Goal: Task Accomplishment & Management: Manage account settings

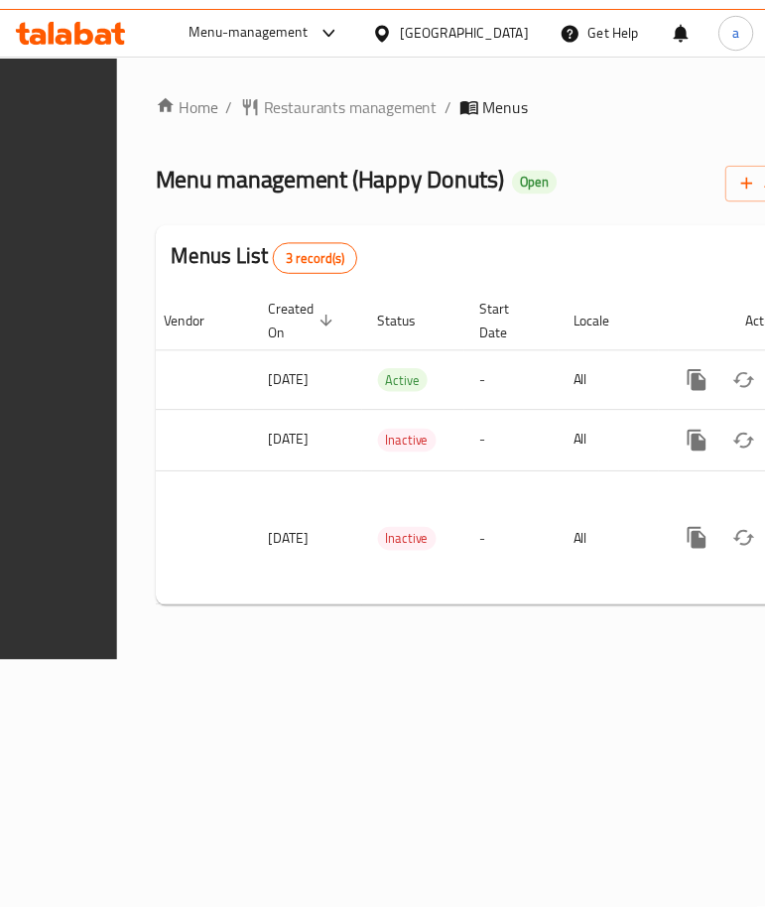
scroll to position [0, 480]
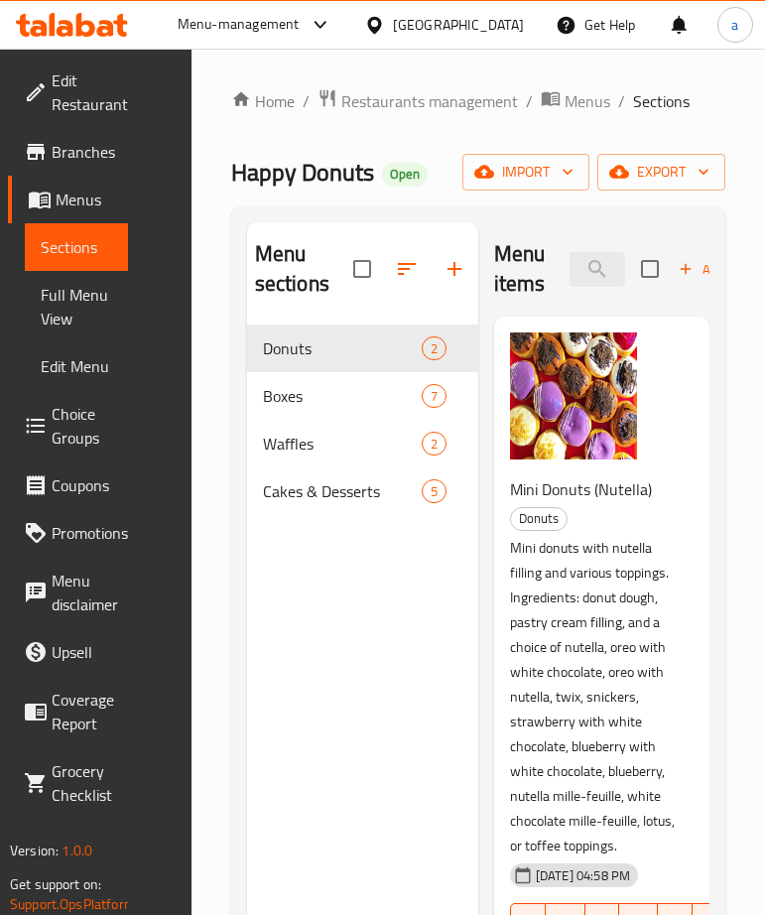
click at [84, 432] on span "Choice Groups" at bounding box center [82, 426] width 61 height 48
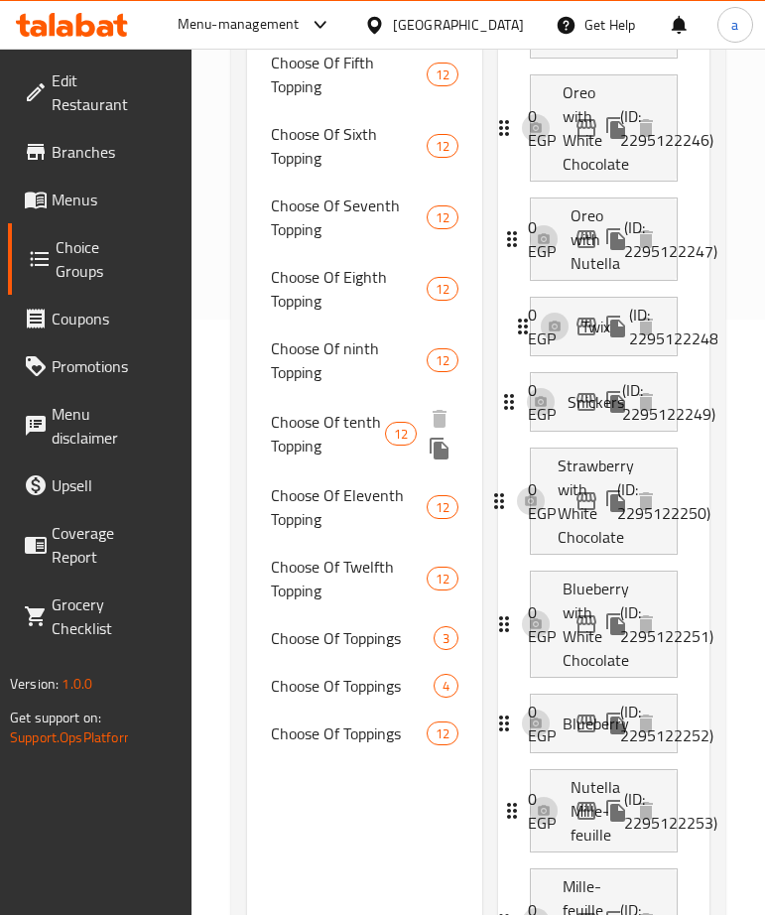
scroll to position [694, 0]
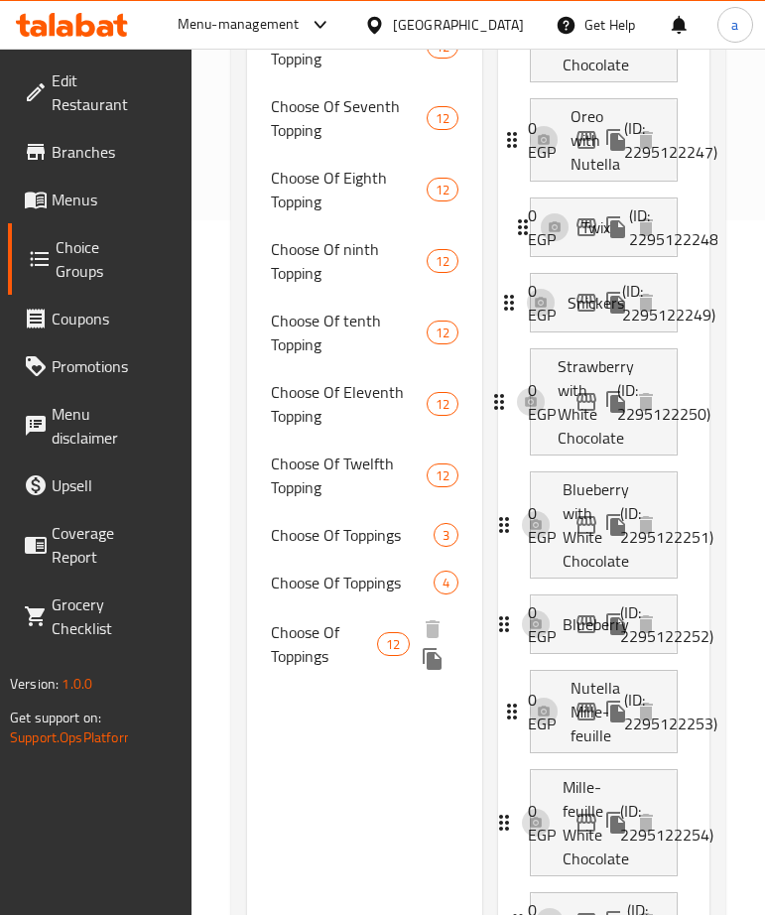
click at [330, 628] on span "Choose Of Toppings" at bounding box center [324, 644] width 107 height 48
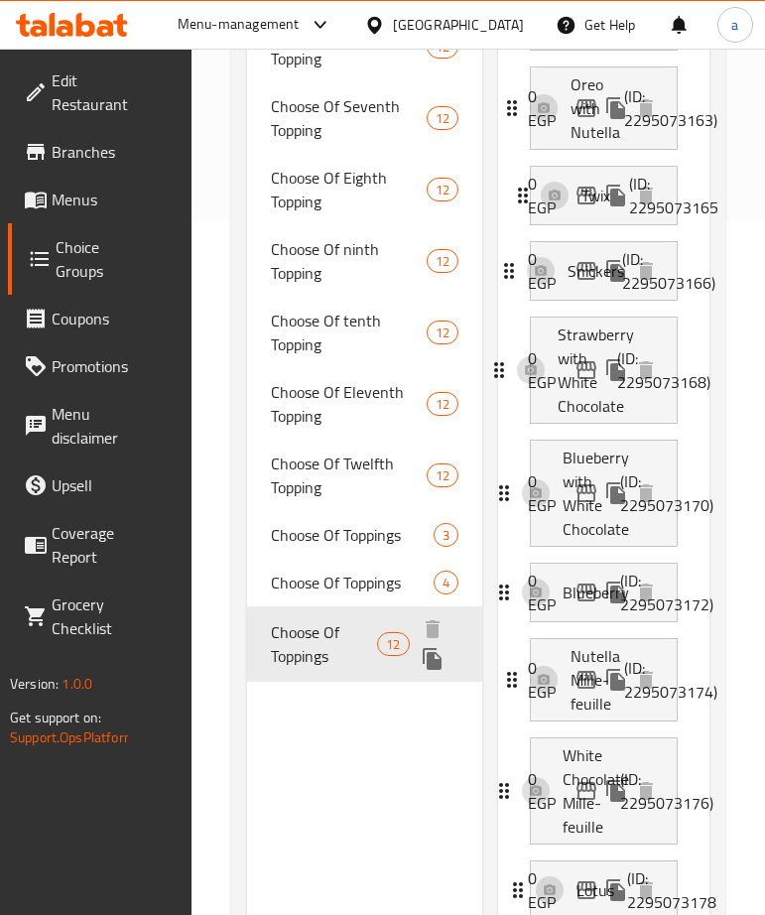
type input "Choose Of Toppings"
type input "اختر الإضافات"
type input "6"
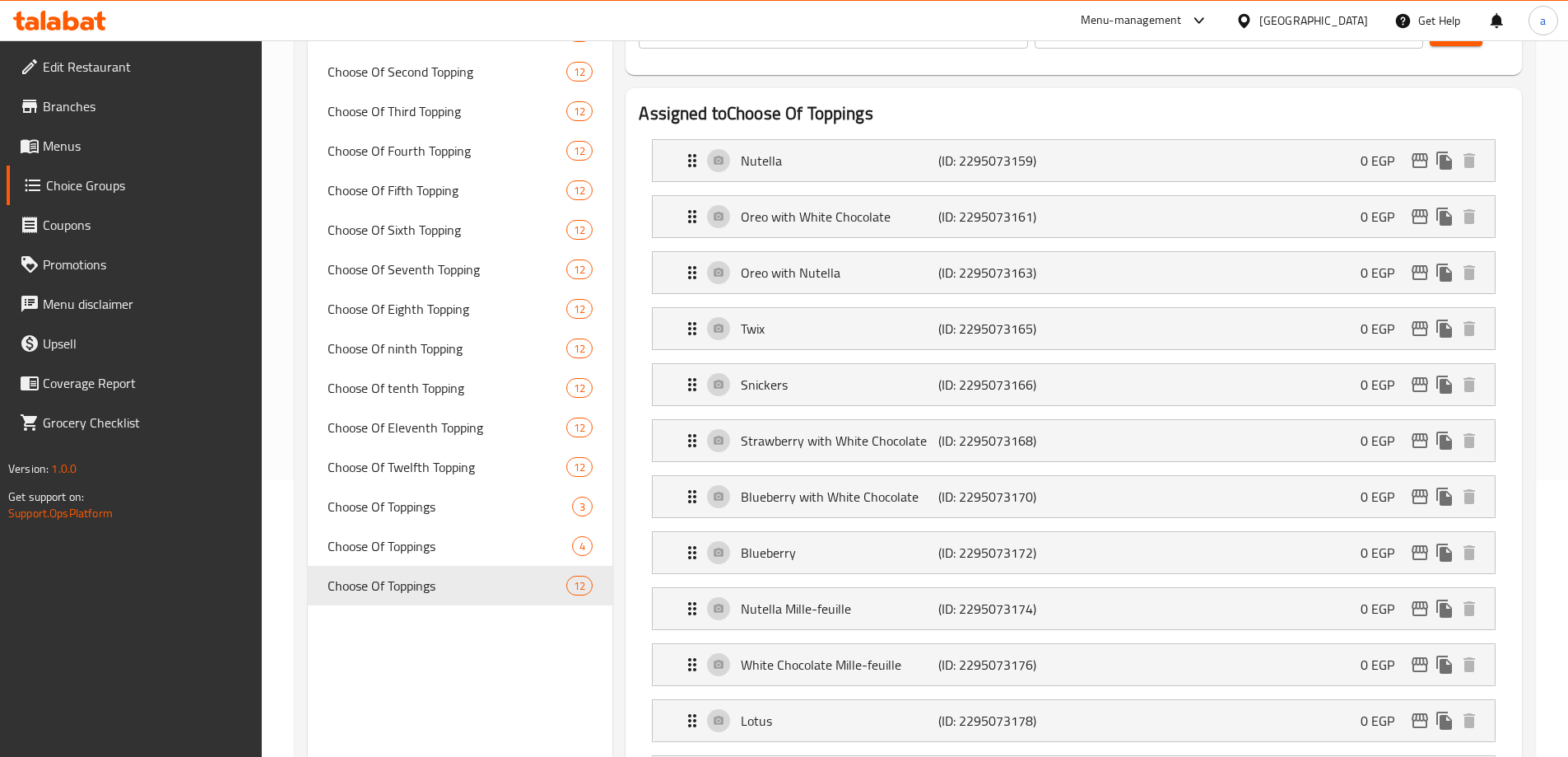
scroll to position [412, 0]
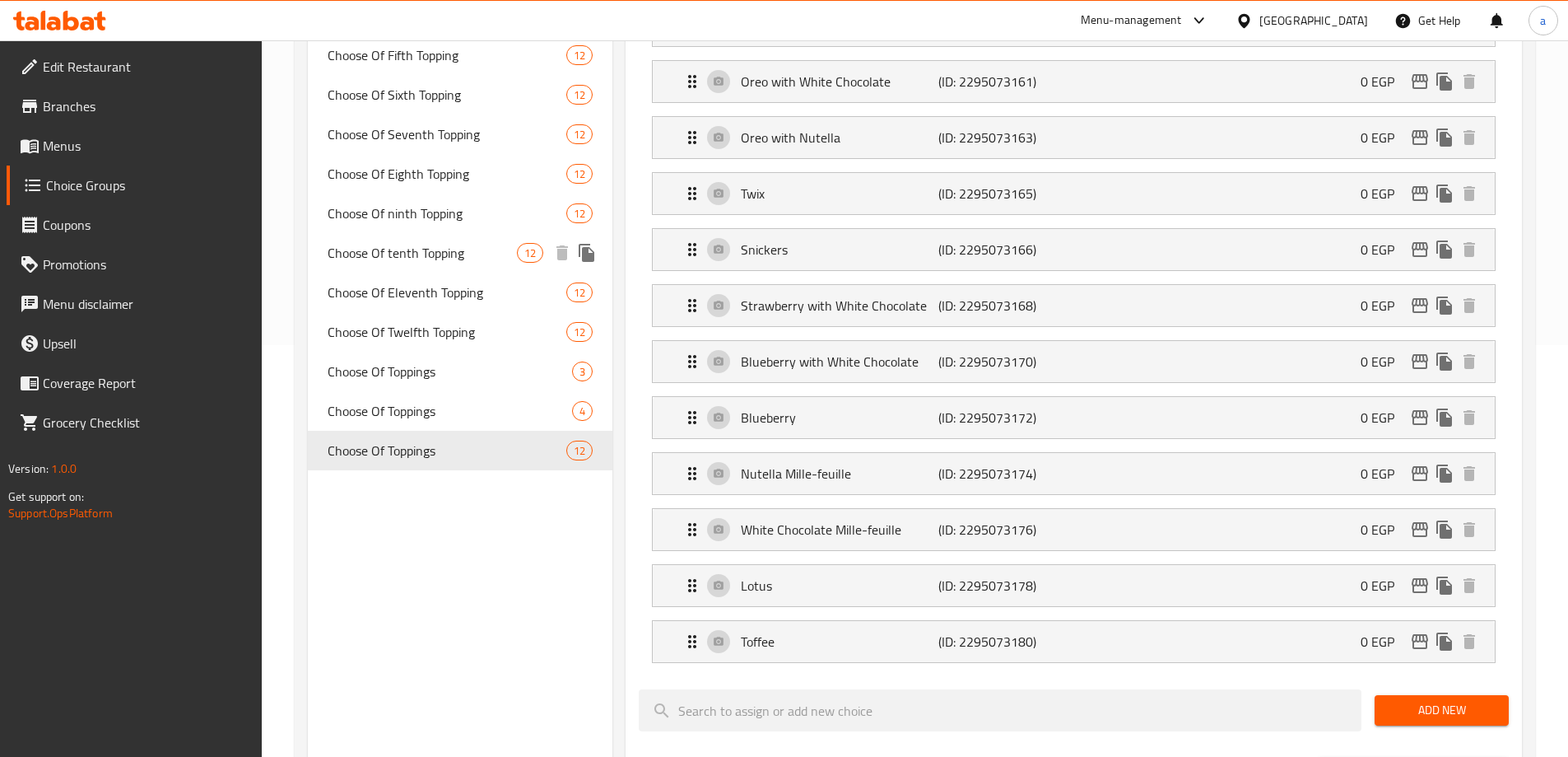
click at [447, 252] on span "Choose Of tenth Topping" at bounding box center [422, 253] width 190 height 20
type input "Choose Of tenth Topping"
type input "اختر الإضافة العاشرة"
type input "1"
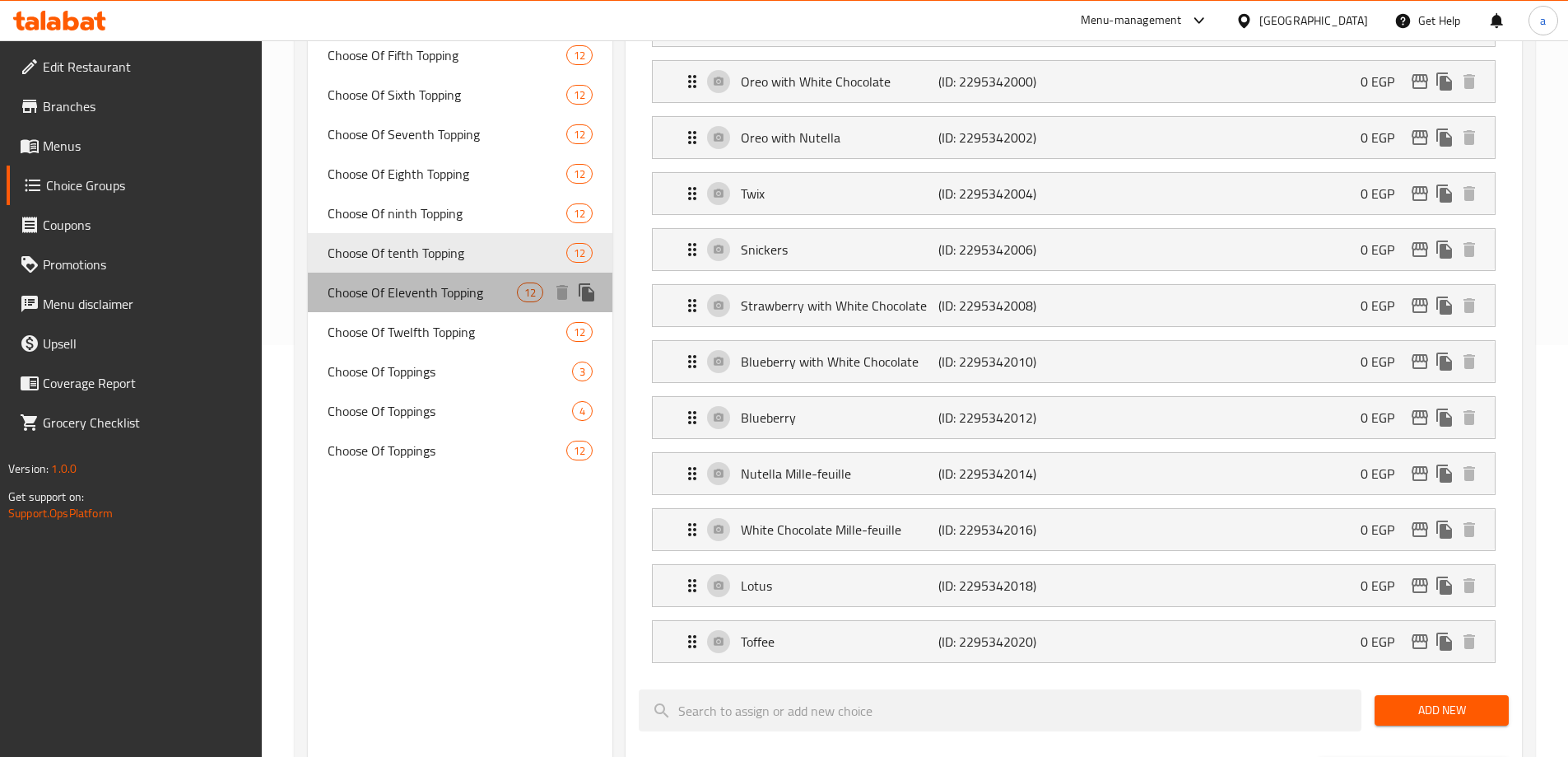
click at [431, 295] on span "Choose Of Eleventh Topping" at bounding box center [422, 292] width 190 height 20
type input "Choose Of Eleventh Topping"
type input "اختر الإضافة الحادية عشر"
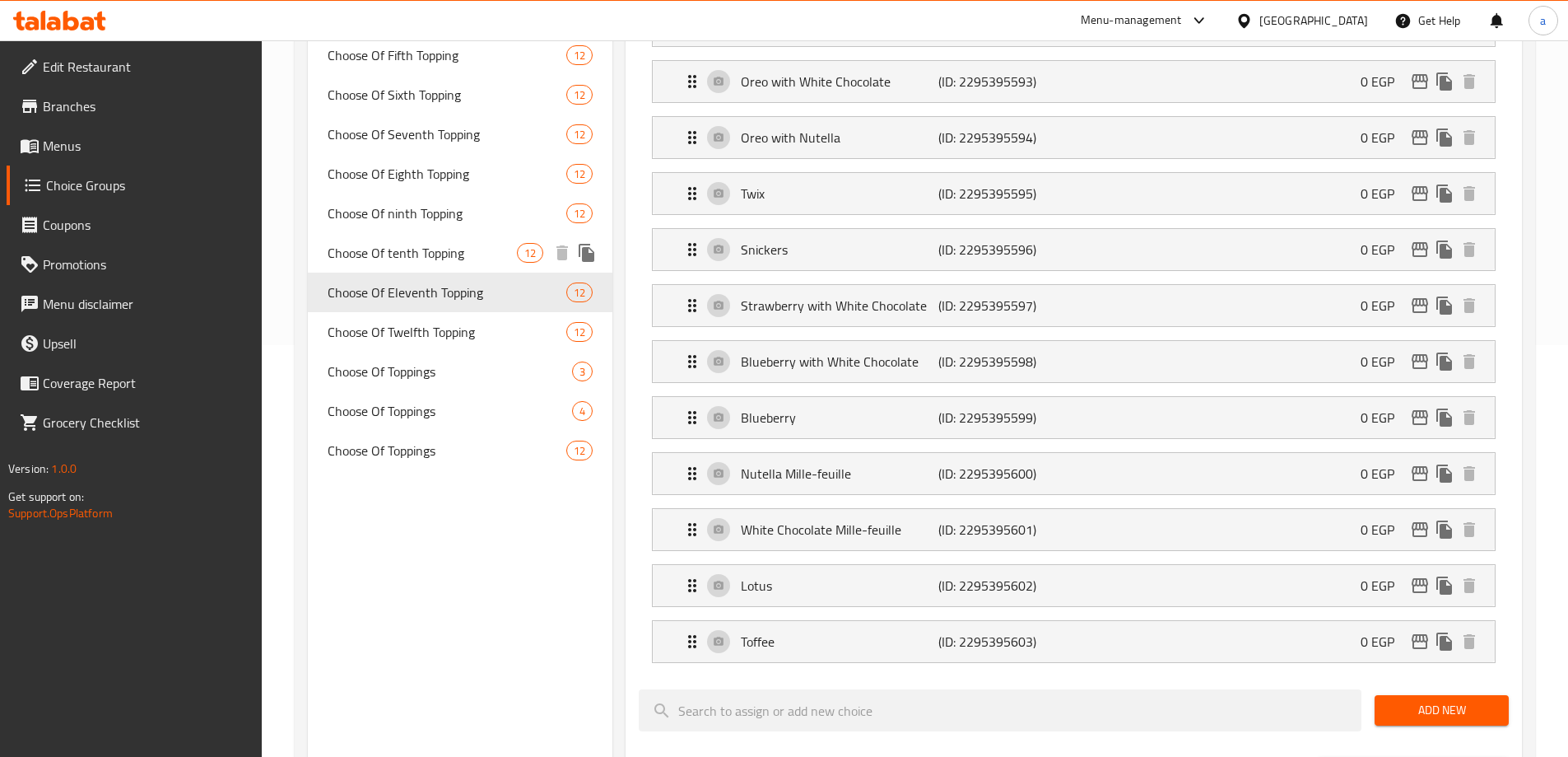
click at [434, 262] on span "Choose Of tenth Topping" at bounding box center [422, 253] width 190 height 20
type input "Choose Of tenth Topping"
type input "اختر الإضافة العاشرة"
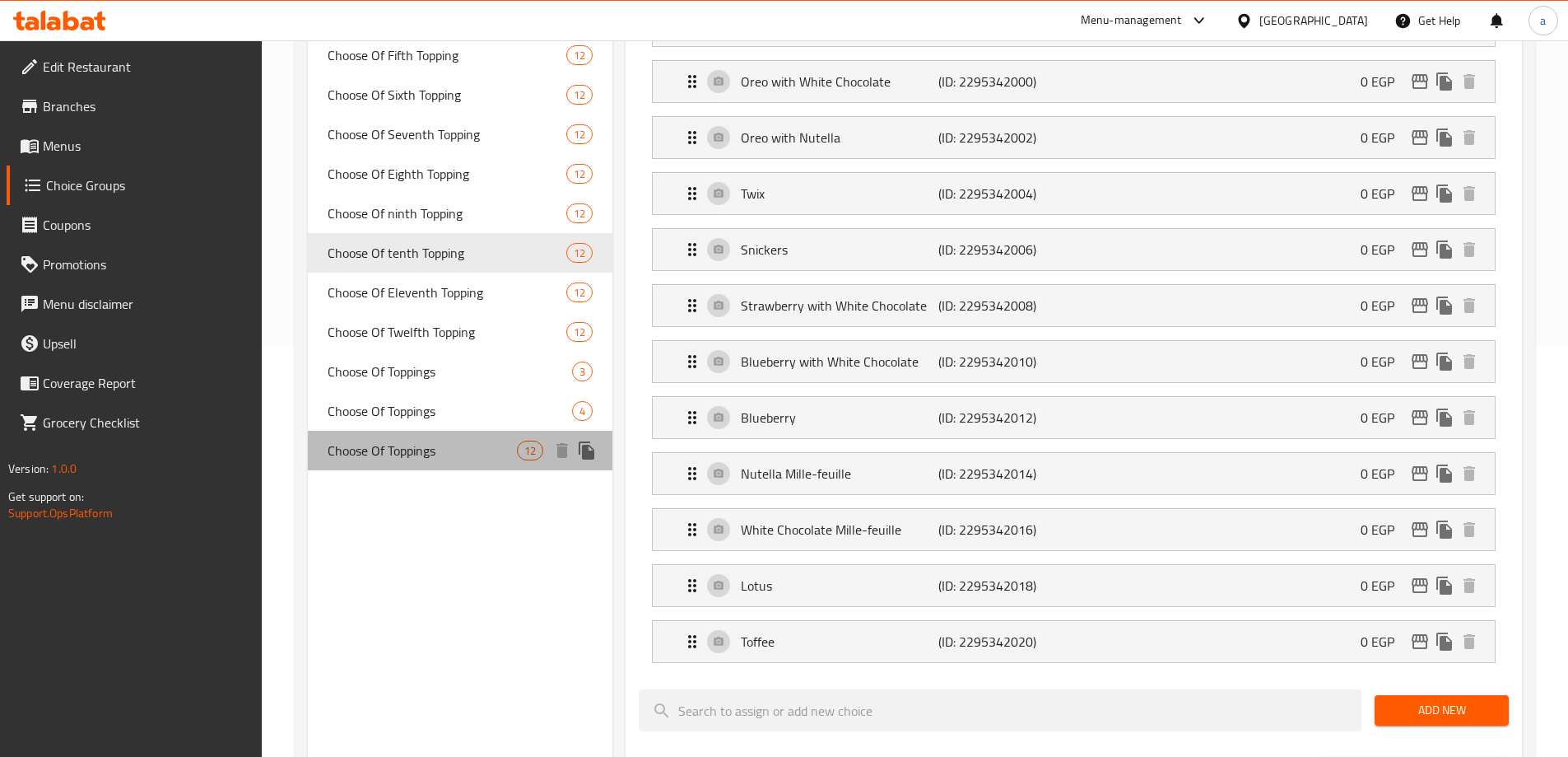
click at [393, 461] on span "Choose Of Toppings" at bounding box center [422, 451] width 190 height 20
type input "Choose Of Toppings"
type input "اختر الإضافات"
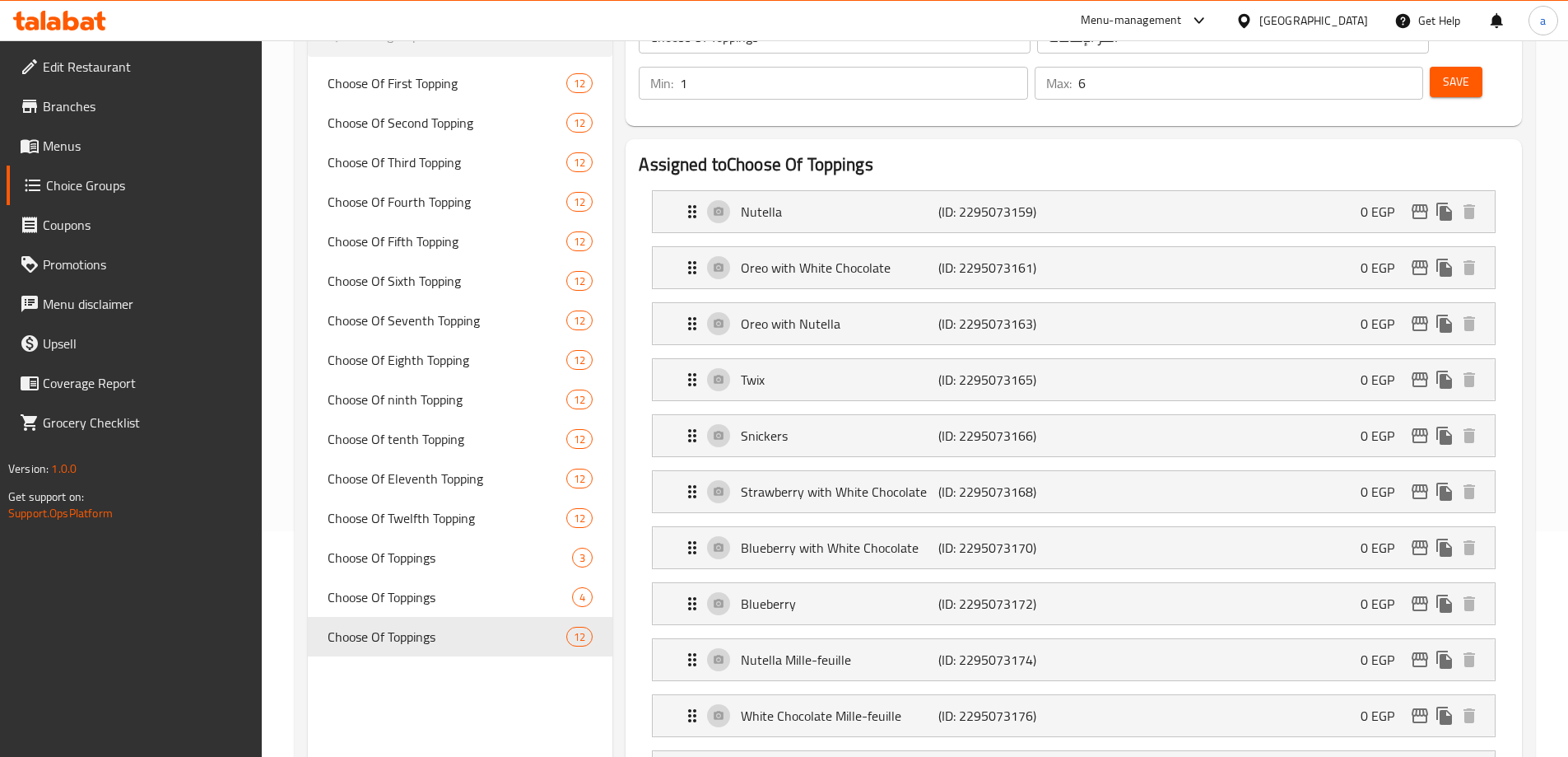
scroll to position [0, 0]
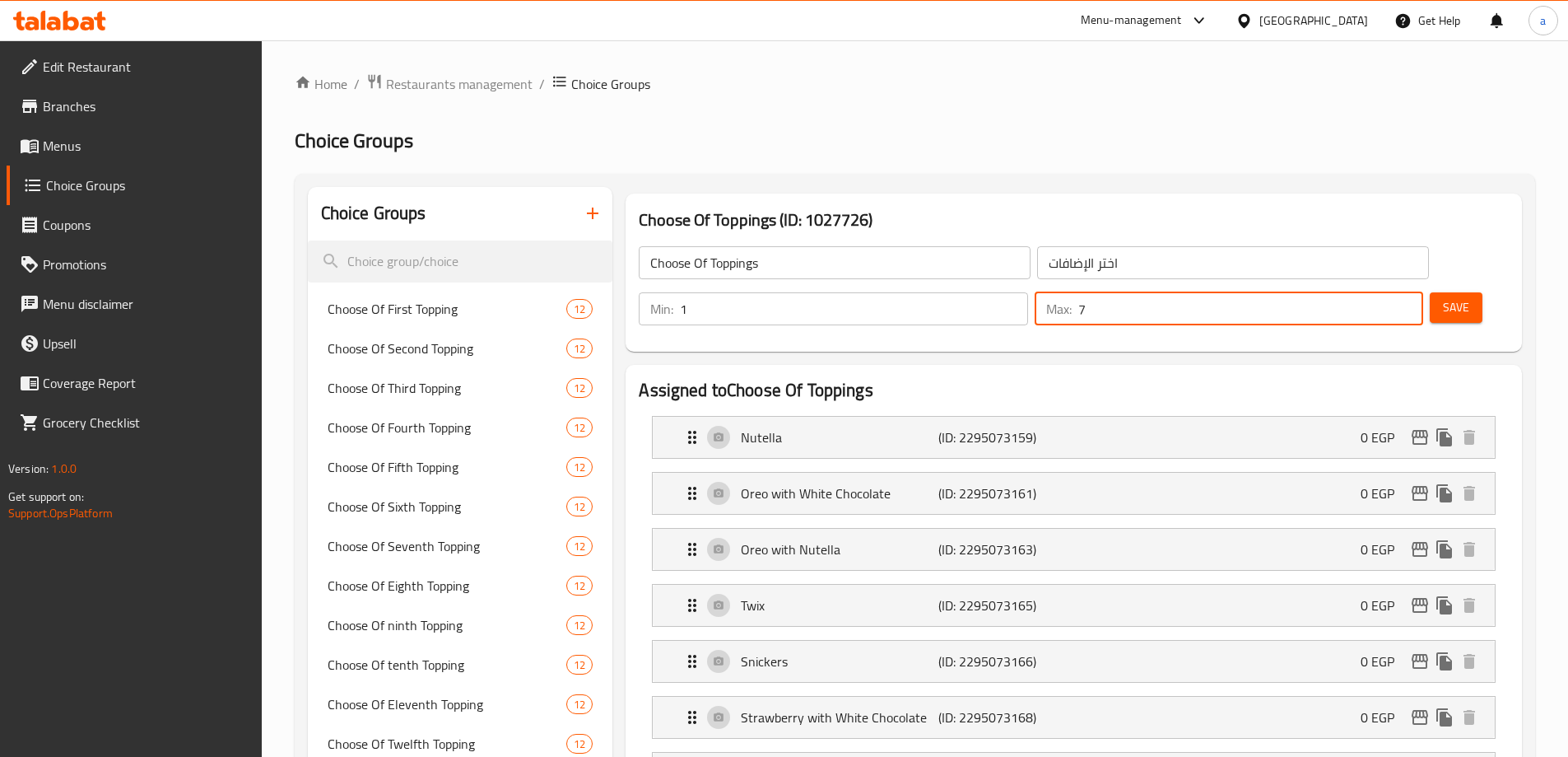
click at [646, 292] on input "7" at bounding box center [1251, 309] width 345 height 33
click at [646, 292] on input "8" at bounding box center [1251, 309] width 345 height 33
click at [646, 292] on input "7" at bounding box center [1251, 309] width 345 height 33
click at [646, 292] on input "6" at bounding box center [1251, 309] width 345 height 33
click at [646, 292] on input "5" at bounding box center [1251, 309] width 345 height 33
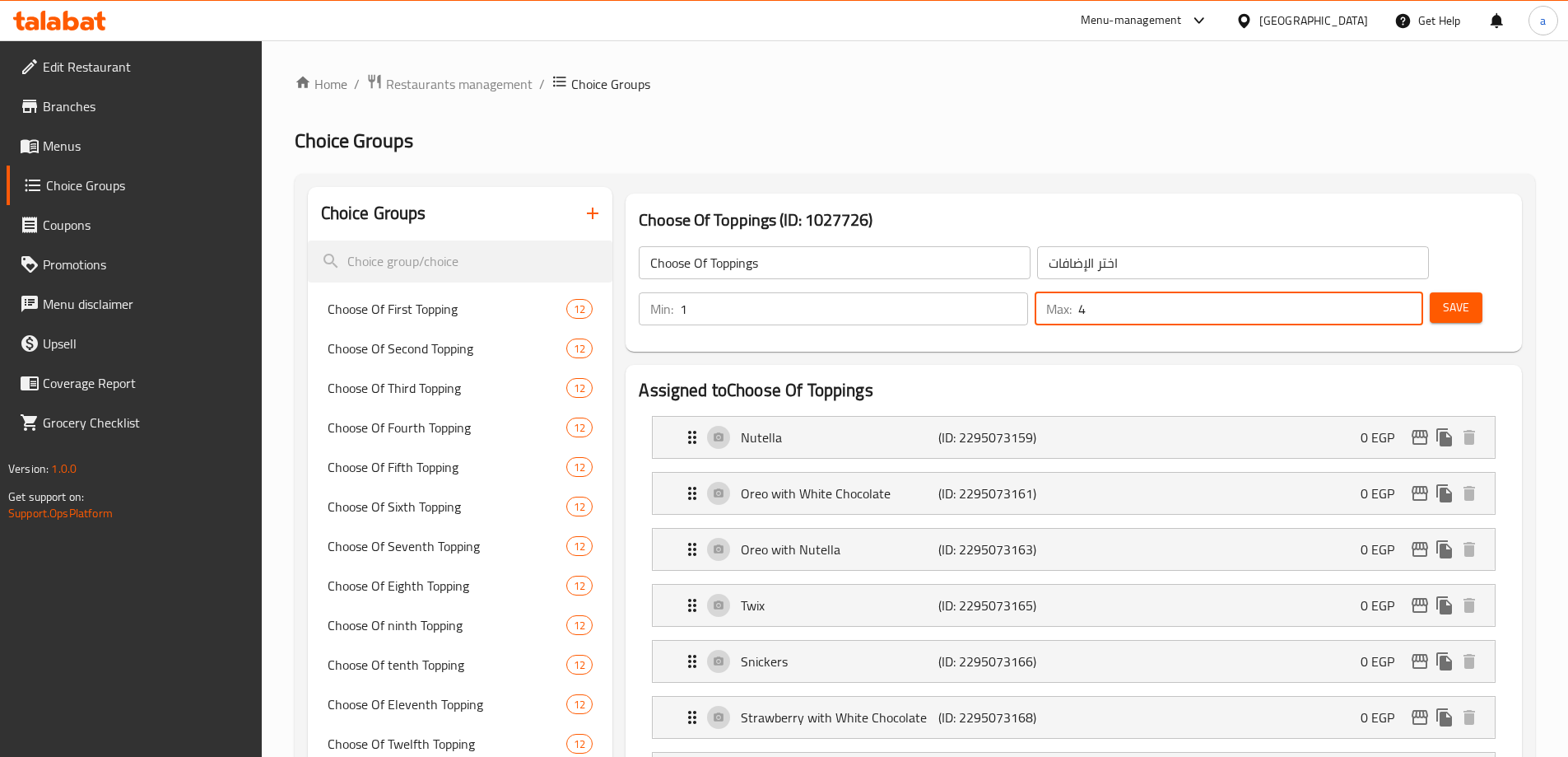
click at [646, 292] on input "4" at bounding box center [1251, 309] width 345 height 33
click at [646, 292] on input "3" at bounding box center [1251, 309] width 345 height 33
click at [646, 292] on input "2" at bounding box center [1251, 309] width 345 height 33
type input "1"
click at [646, 292] on input "1" at bounding box center [1251, 309] width 345 height 33
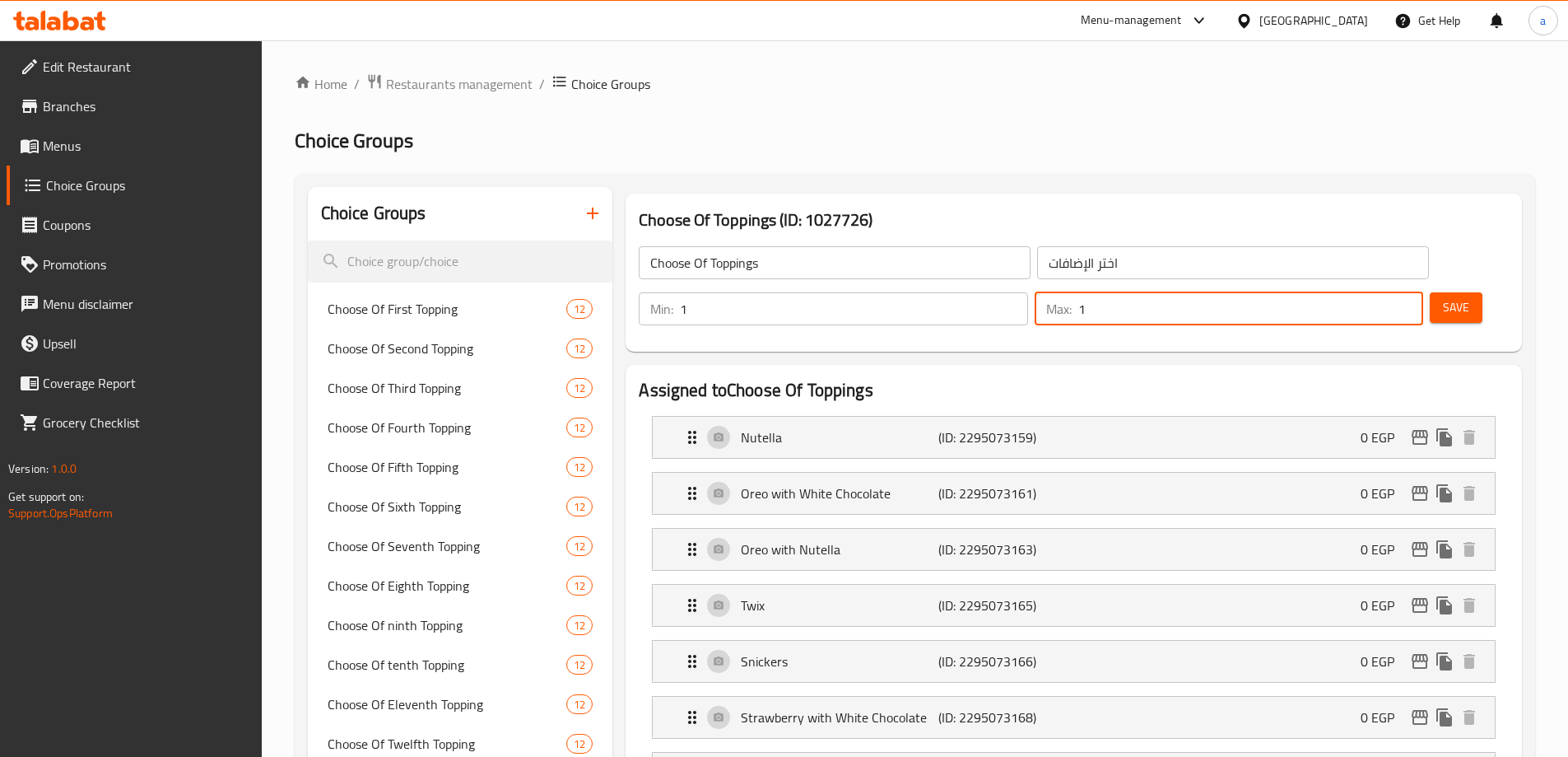
click at [646, 222] on h3 "Choose Of Toppings (ID: 1027726)" at bounding box center [1074, 220] width 870 height 27
click at [646, 297] on span "Save" at bounding box center [1456, 307] width 27 height 21
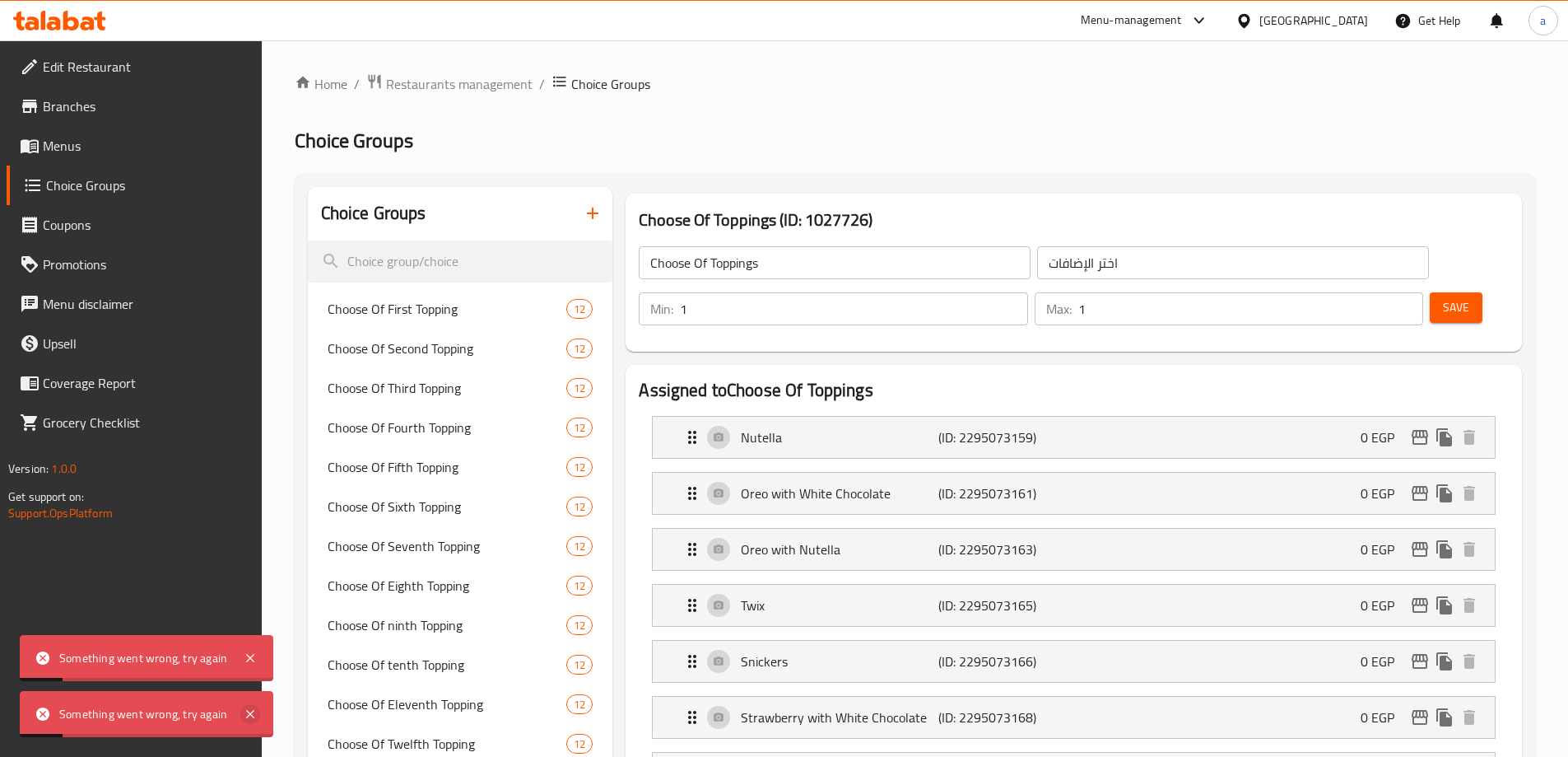
click at [257, 711] on icon at bounding box center [251, 714] width 20 height 20
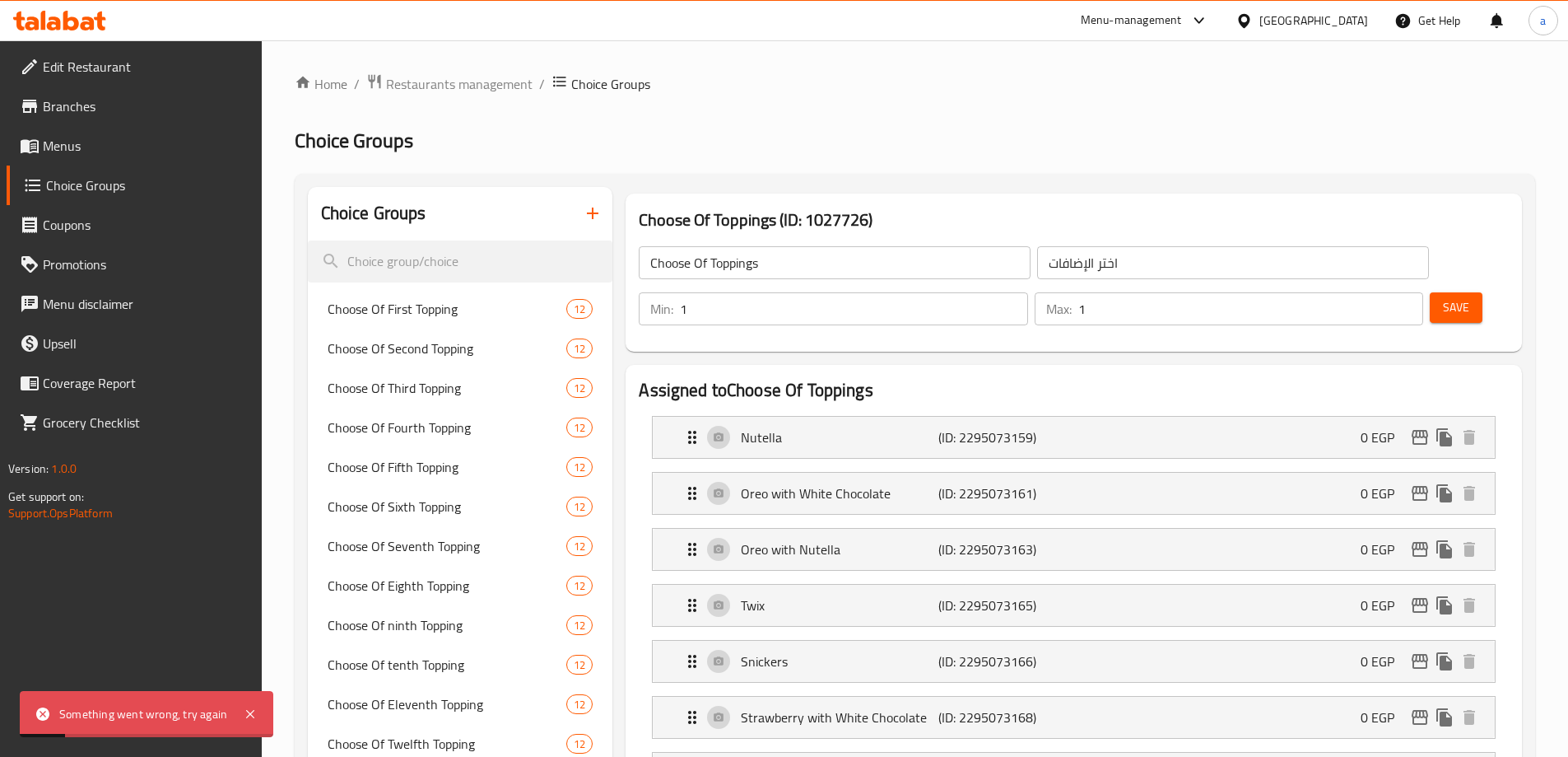
click at [251, 657] on div "Edit Restaurant Branches Menus Choice Groups Coupons Promotions Menu disclaimer…" at bounding box center [130, 419] width 261 height 757
click at [257, 706] on icon at bounding box center [251, 714] width 20 height 20
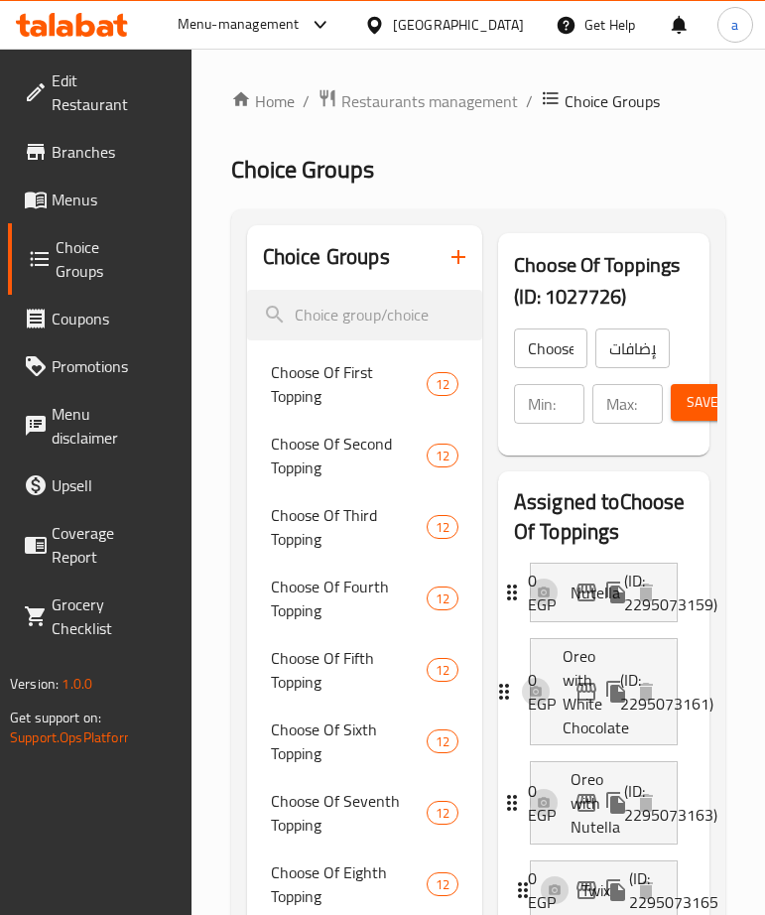
click at [412, 112] on span "Restaurants management" at bounding box center [429, 101] width 177 height 24
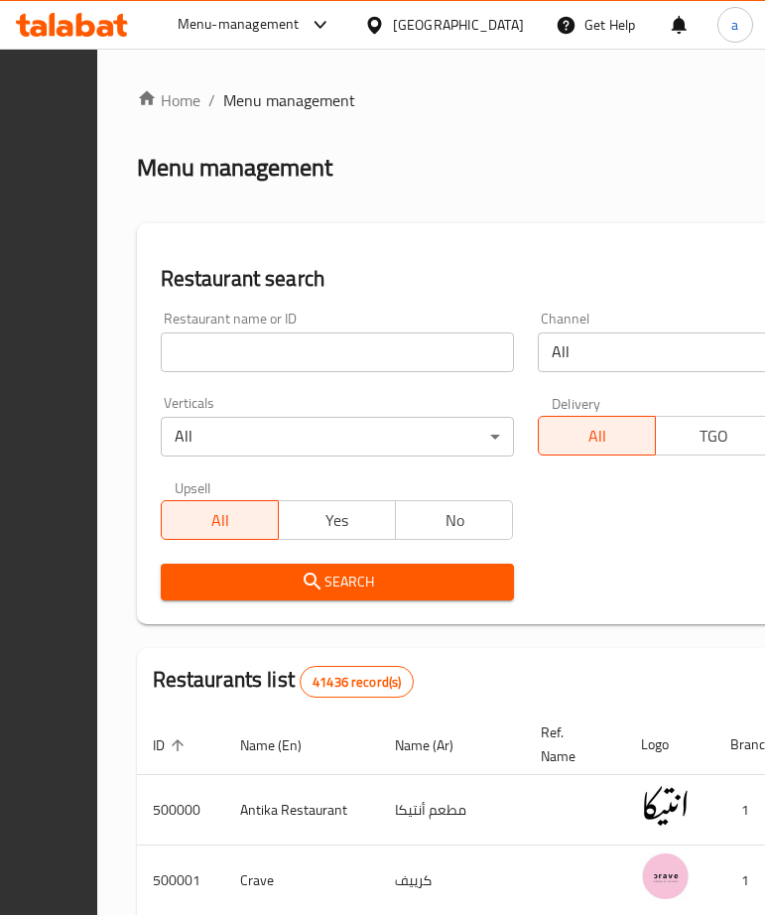
drag, startPoint x: 125, startPoint y: 485, endPoint x: 90, endPoint y: 490, distance: 35.1
click at [380, 342] on input "search" at bounding box center [337, 352] width 353 height 40
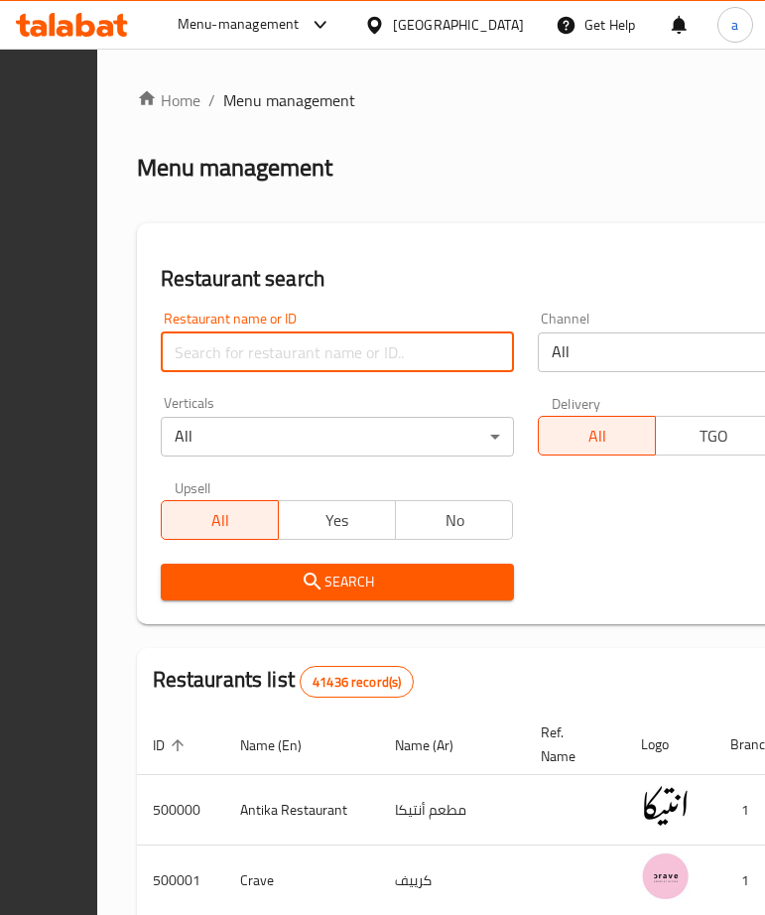
paste input "750293"
type input "750293"
